Goal: Information Seeking & Learning: Stay updated

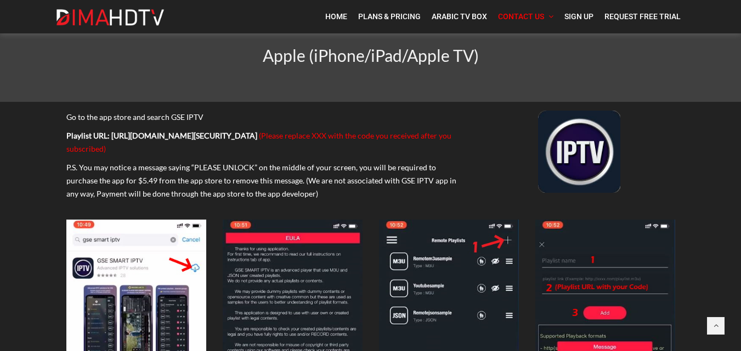
click at [89, 9] on img at bounding box center [110, 18] width 110 height 18
